Goal: Information Seeking & Learning: Learn about a topic

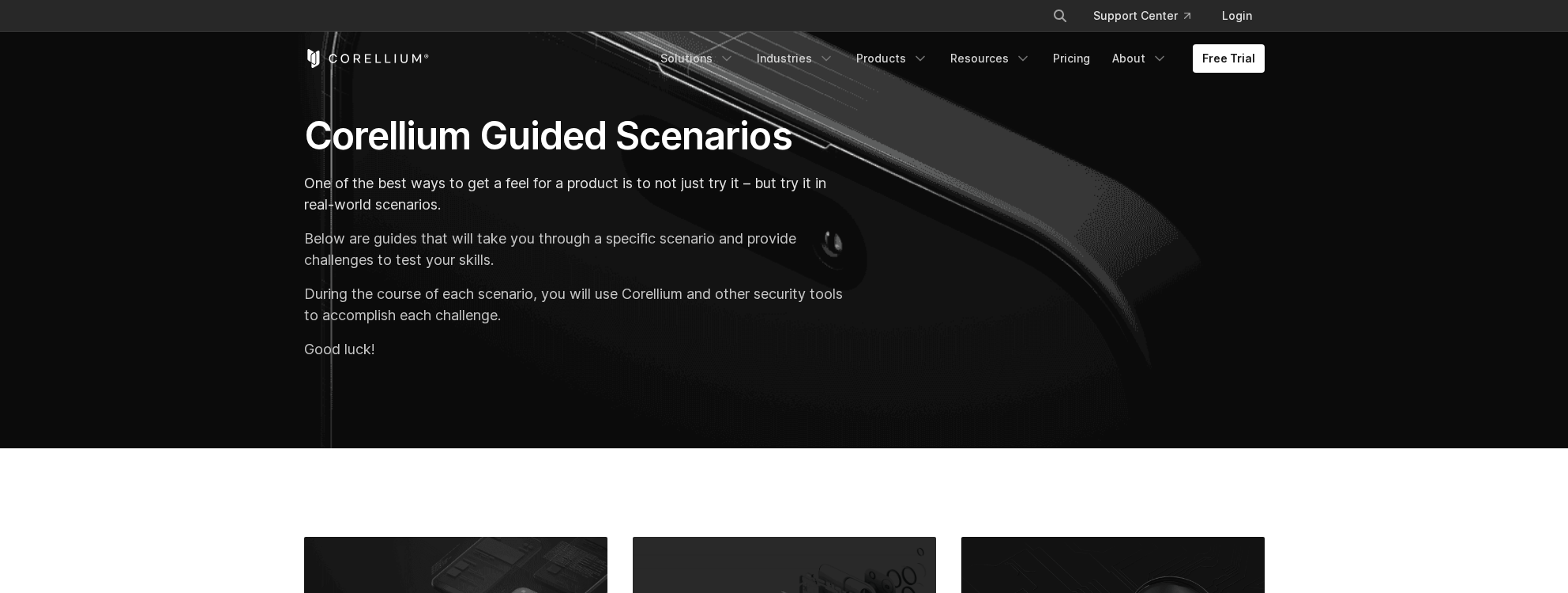
scroll to position [100, 0]
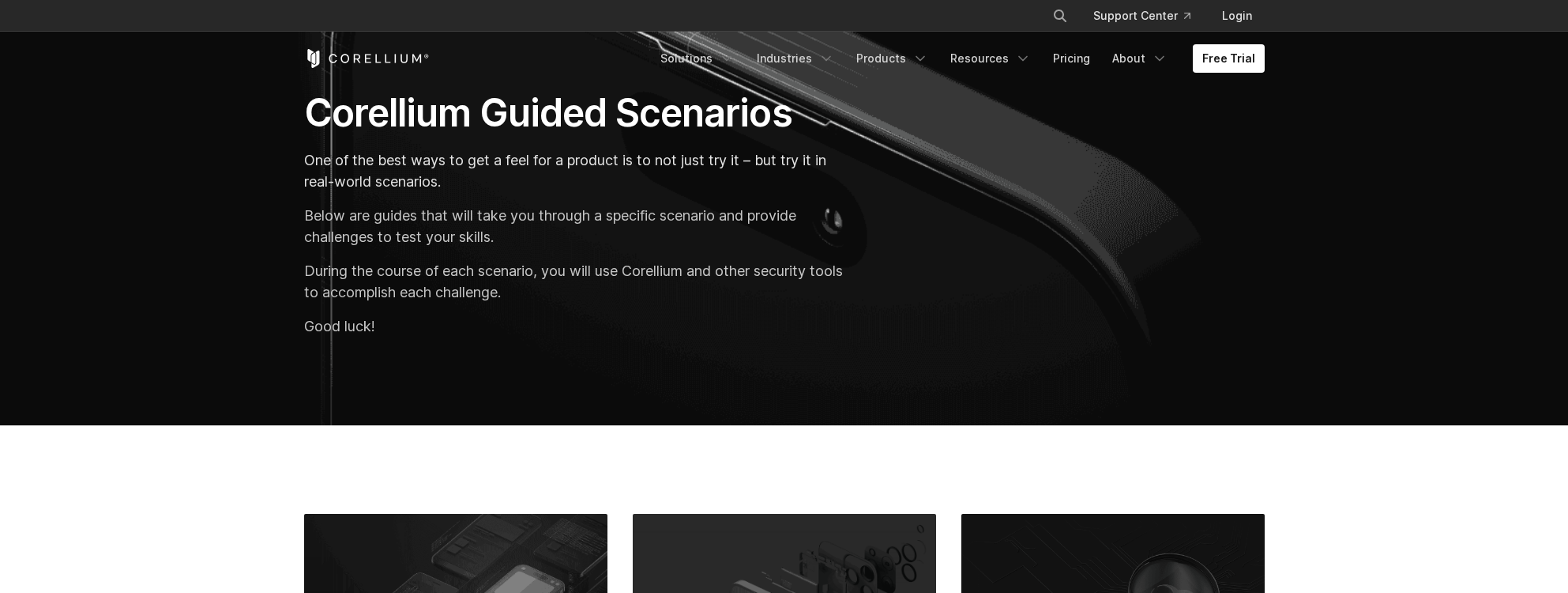
click at [580, 226] on p "Below are guides that will take you through a specific scenario and provide cha…" at bounding box center [578, 225] width 548 height 43
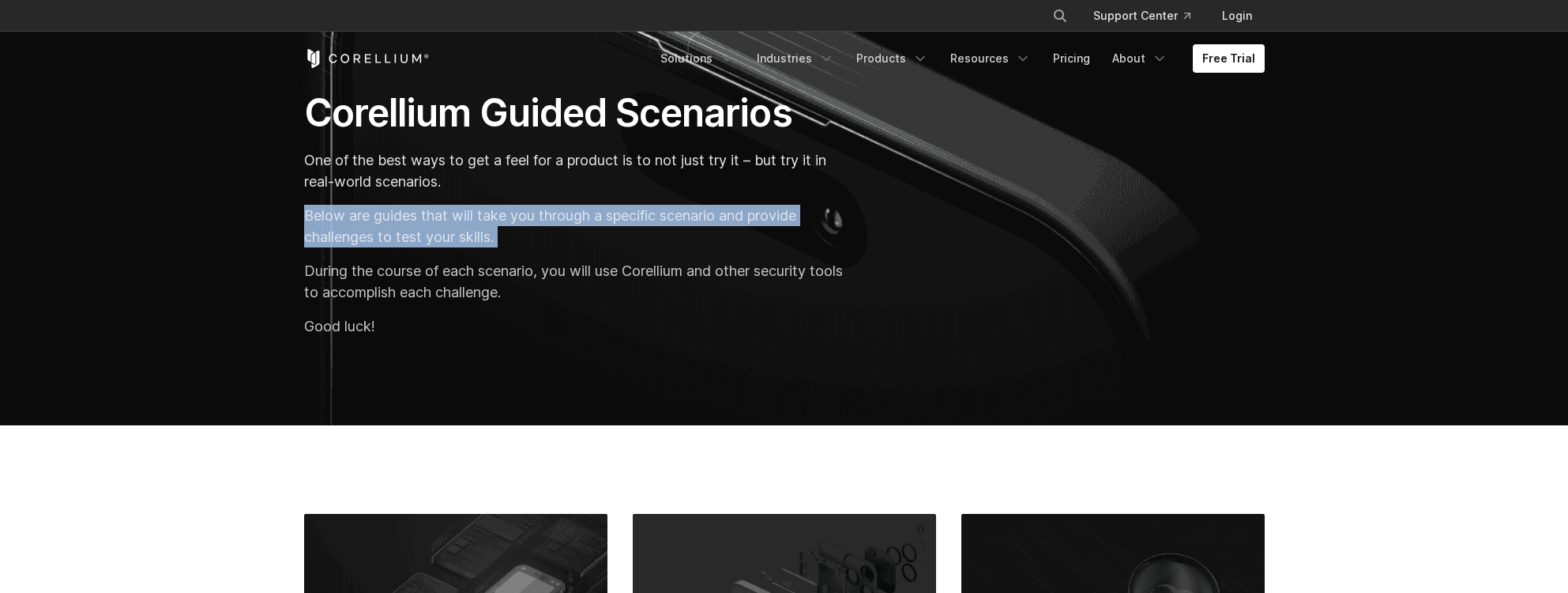
click at [621, 247] on p "Below are guides that will take you through a specific scenario and provide cha…" at bounding box center [578, 225] width 548 height 43
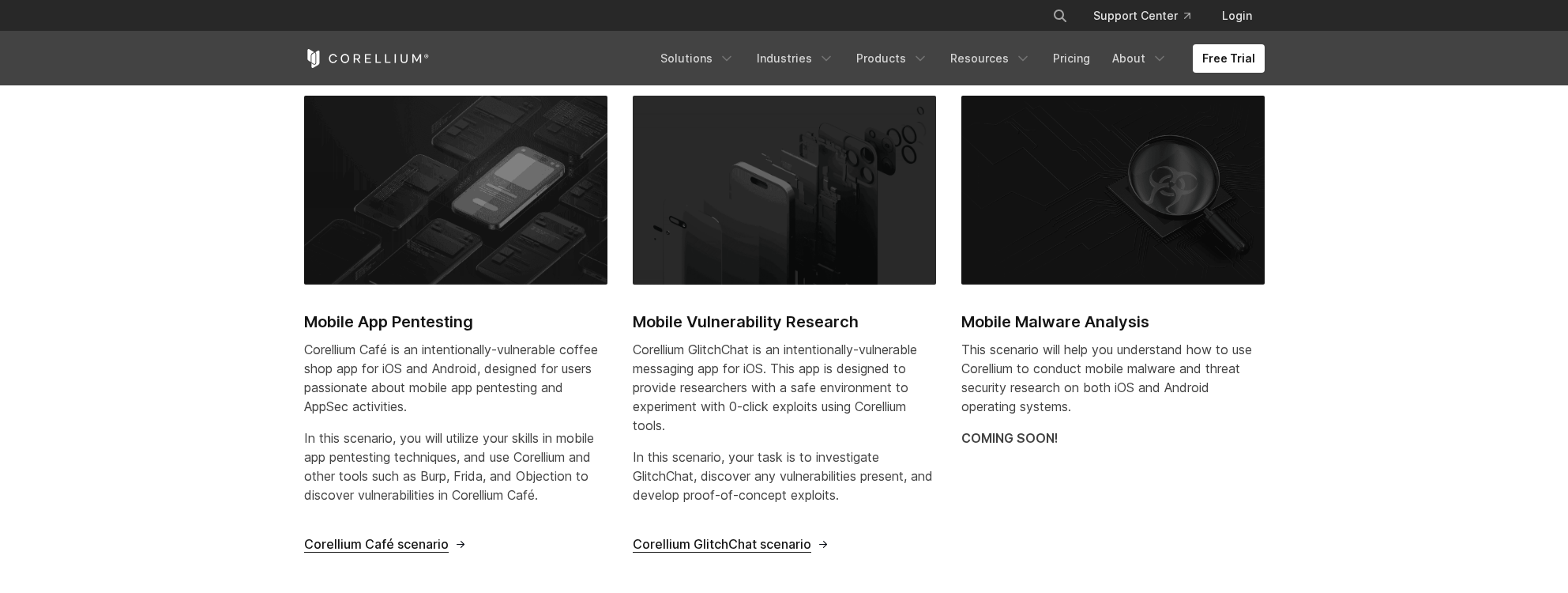
scroll to position [514, 0]
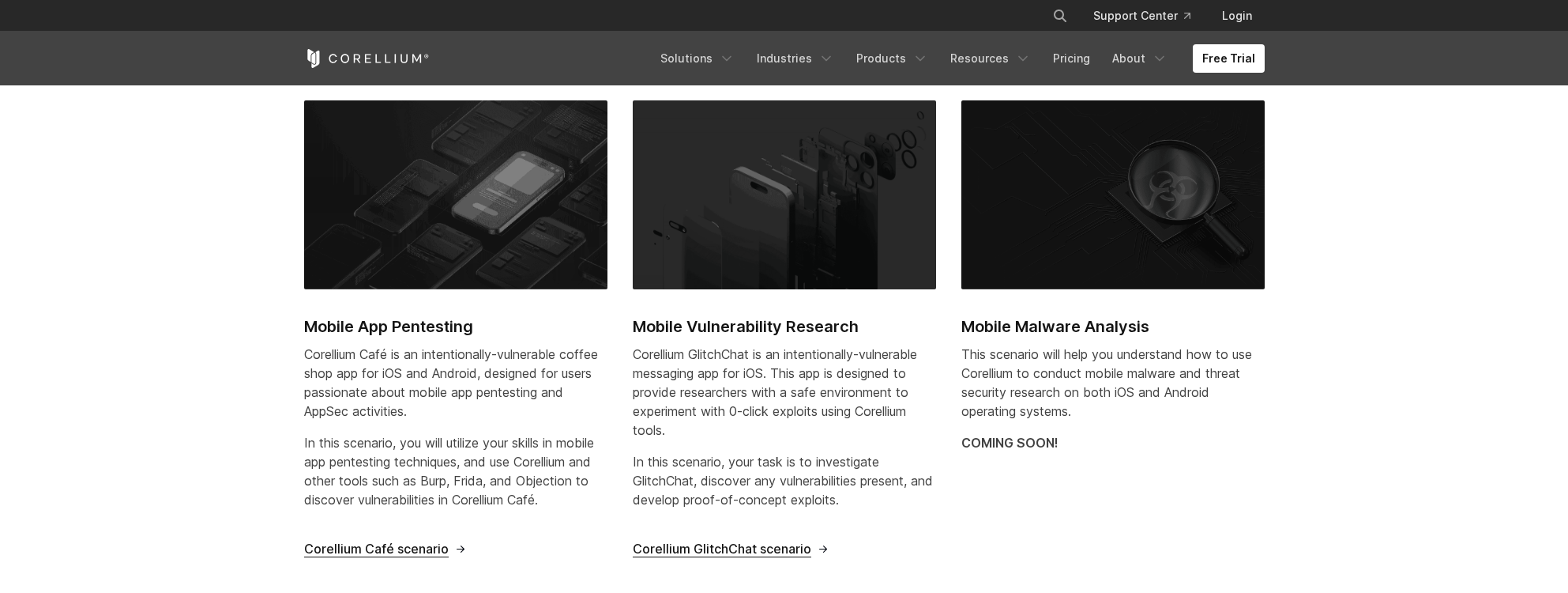
click at [508, 186] on img at bounding box center [456, 194] width 304 height 188
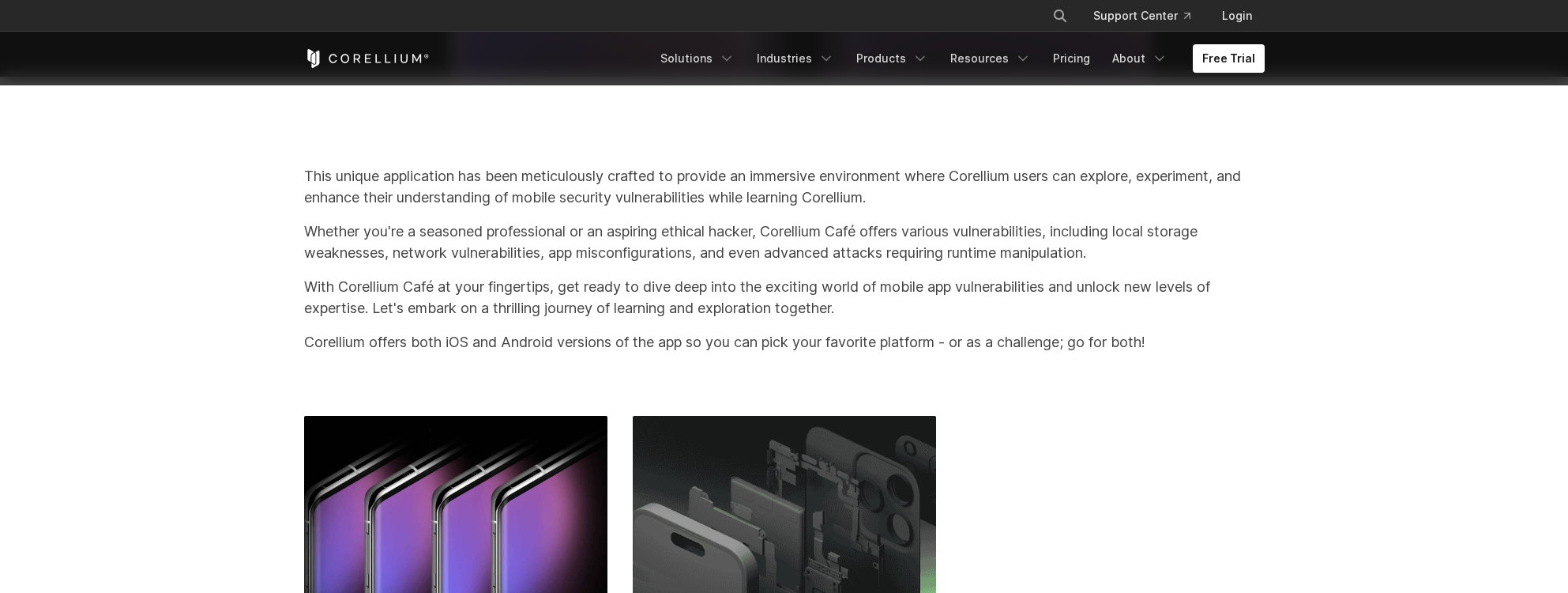
scroll to position [311, 0]
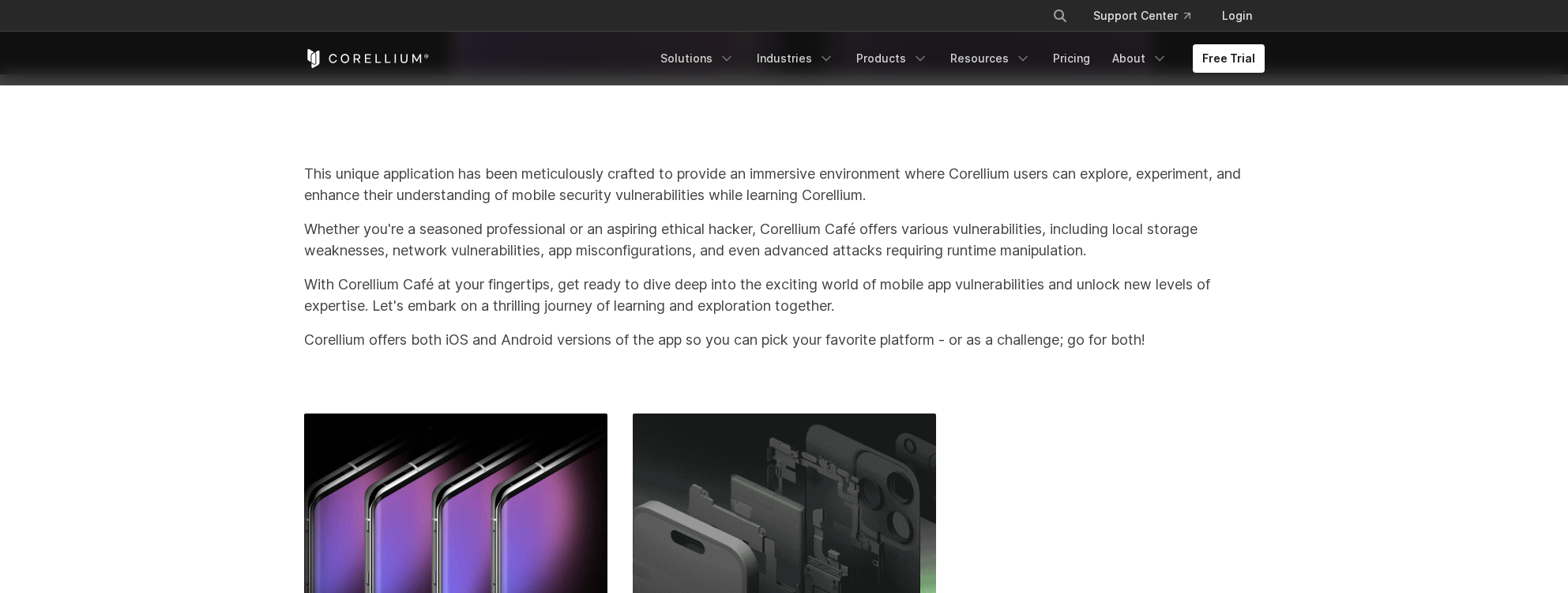
click at [390, 292] on p "With Corellium Café at your fingertips, get ready to dive deep into the excitin…" at bounding box center [785, 294] width 961 height 43
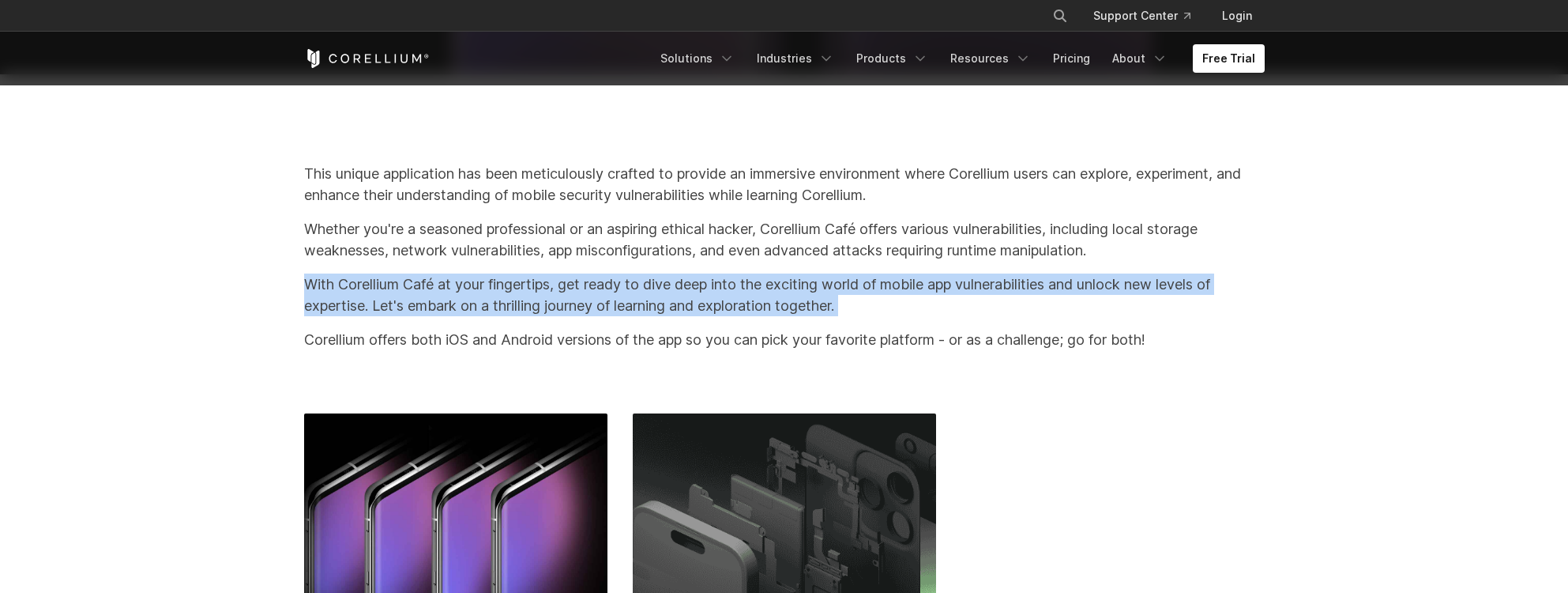
click at [468, 298] on p "With Corellium Café at your fingertips, get ready to dive deep into the excitin…" at bounding box center [785, 294] width 961 height 43
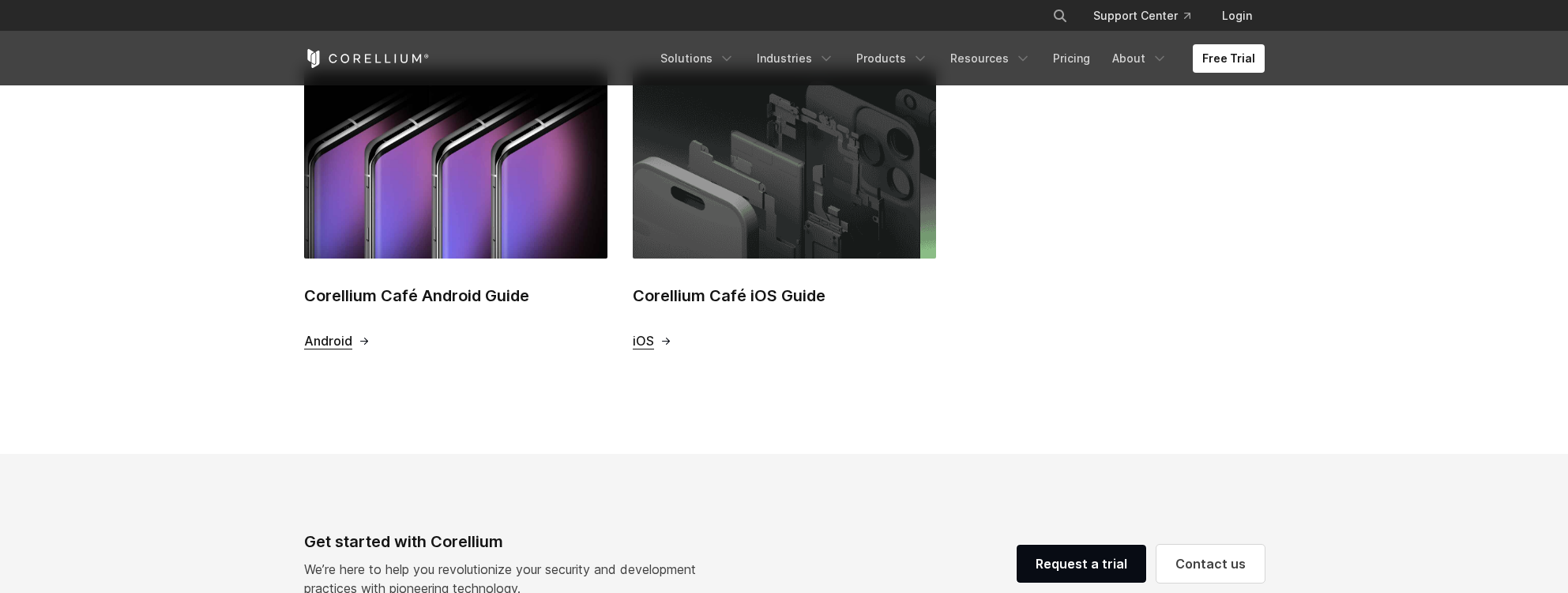
scroll to position [657, 0]
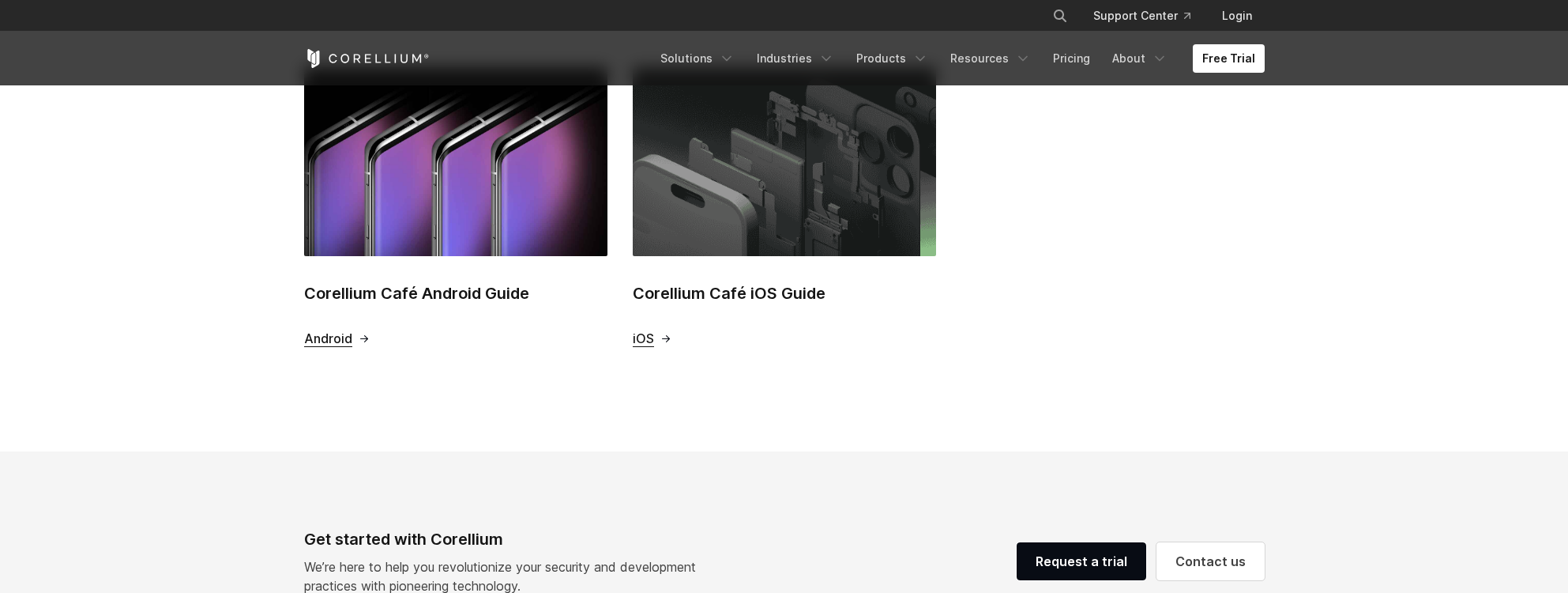
click at [640, 339] on span "iOS" at bounding box center [644, 339] width 22 height 17
